Goal: Browse casually

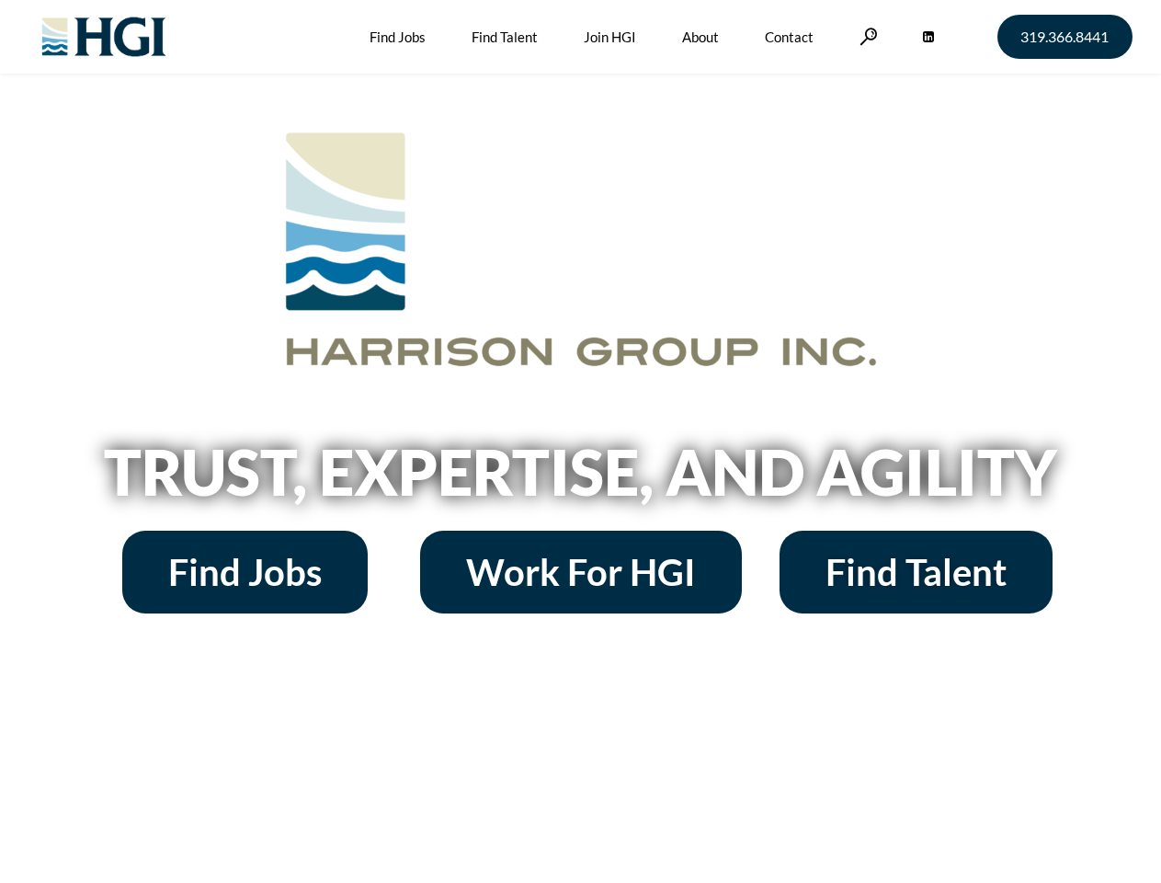
click at [580, 441] on h2 "Trust, Expertise, and Agility" at bounding box center [581, 471] width 1048 height 63
click at [866, 36] on link at bounding box center [869, 36] width 18 height 17
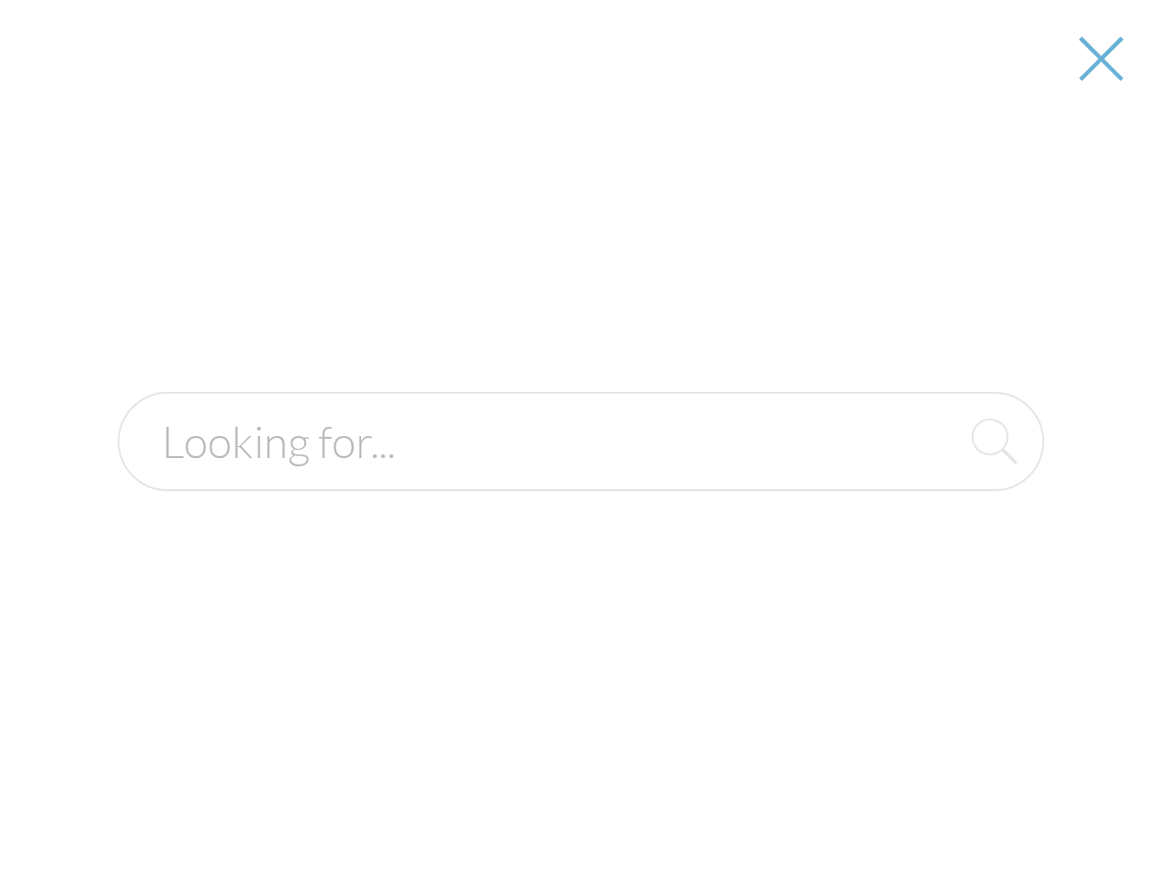
click at [580, 478] on h2 "Trust, Expertise, and Agility" at bounding box center [581, 471] width 1048 height 63
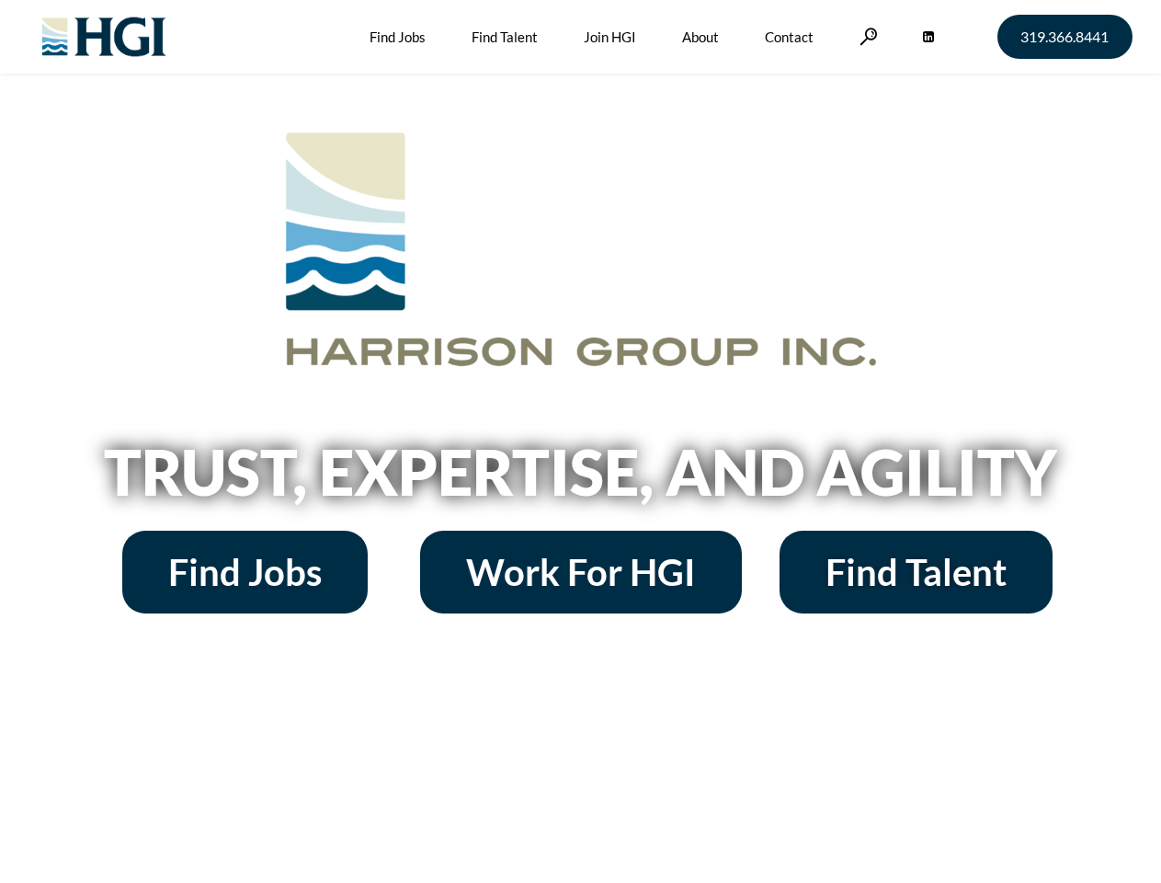
click at [580, 441] on h2 "Trust, Expertise, and Agility" at bounding box center [581, 471] width 1048 height 63
click at [866, 36] on link at bounding box center [869, 36] width 18 height 17
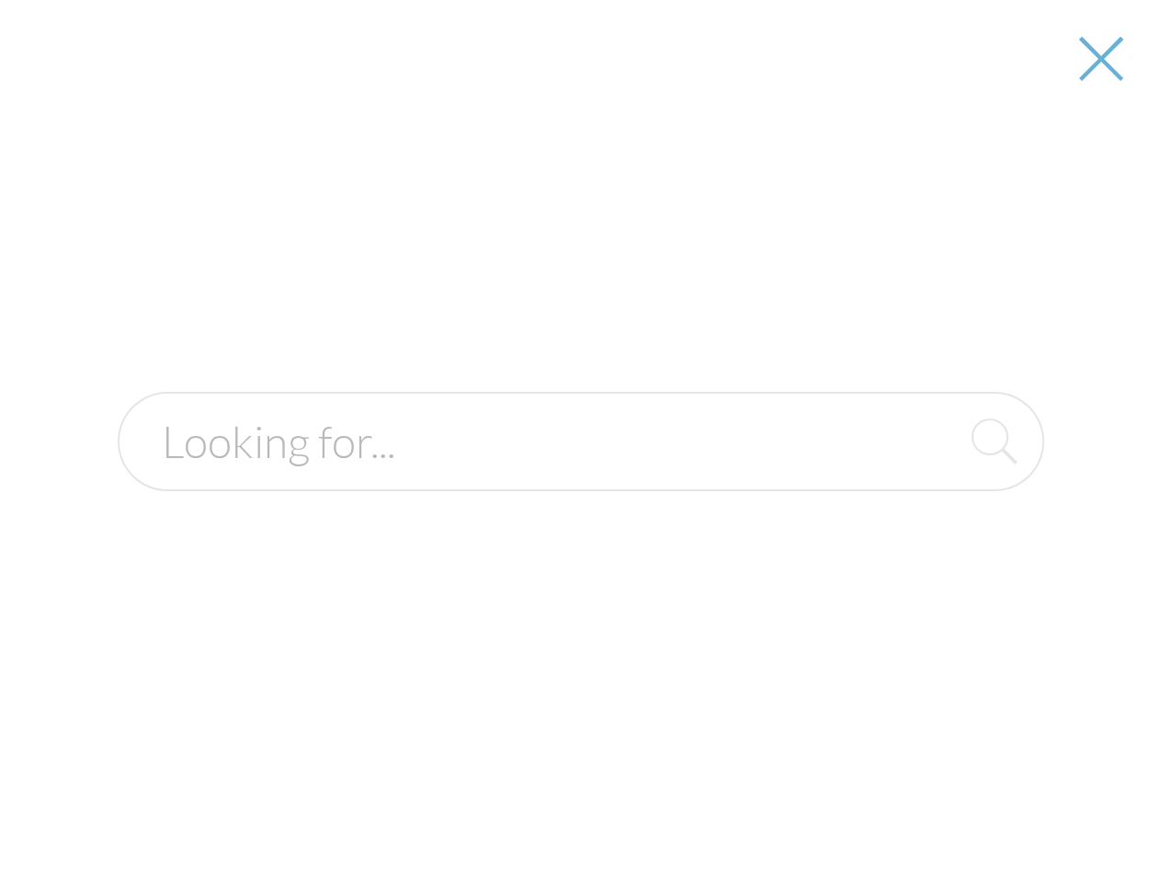
click at [580, 478] on h2 "Trust, Expertise, and Agility" at bounding box center [581, 471] width 1048 height 63
